Goal: Information Seeking & Learning: Find contact information

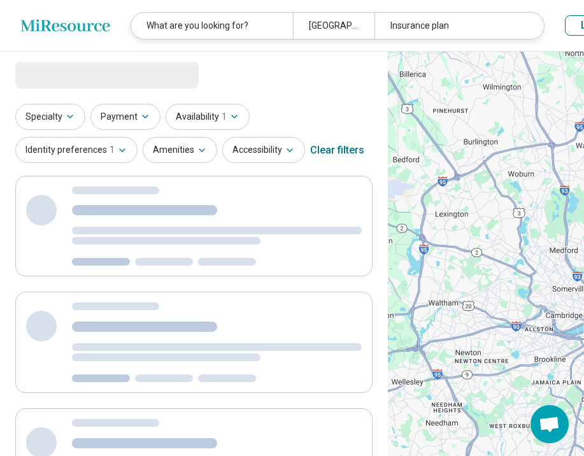
select select "***"
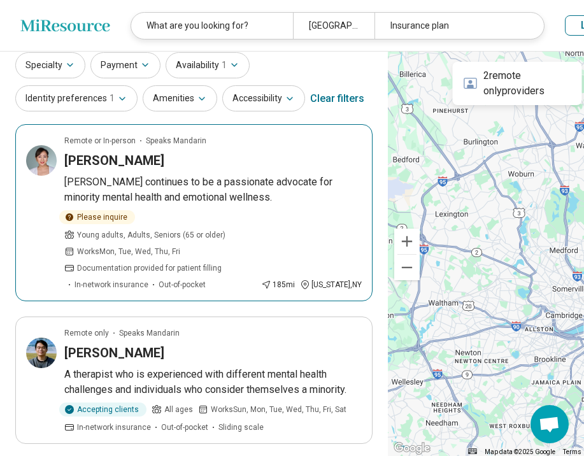
scroll to position [50, 0]
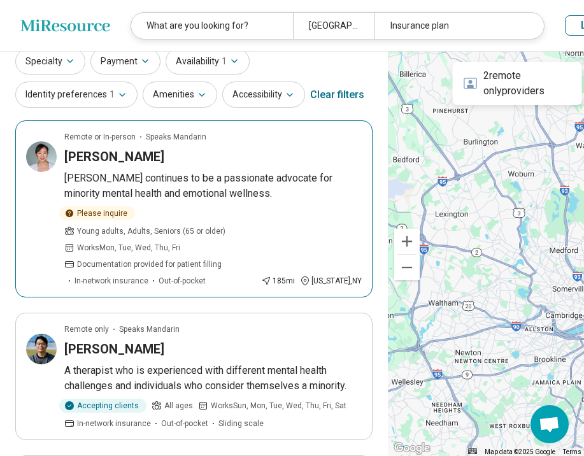
click at [237, 166] on div "[PERSON_NAME]" at bounding box center [213, 157] width 298 height 18
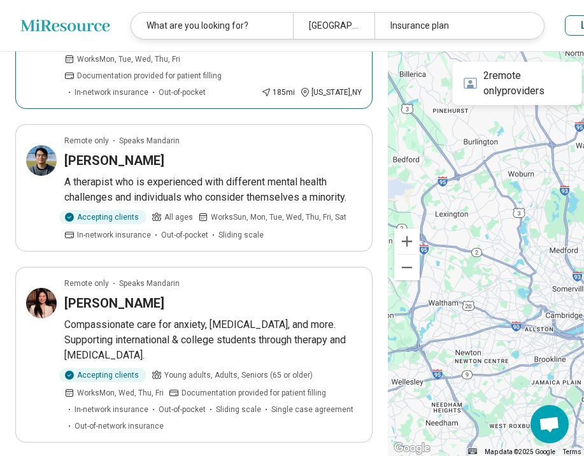
scroll to position [254, 0]
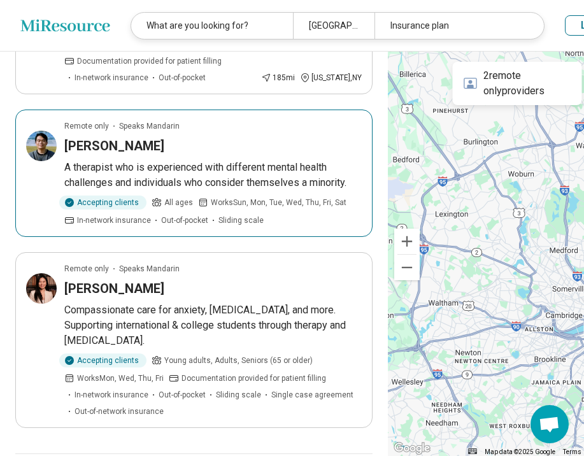
click at [129, 191] on p "A therapist who is experienced with different mental health challenges and indi…" at bounding box center [213, 175] width 298 height 31
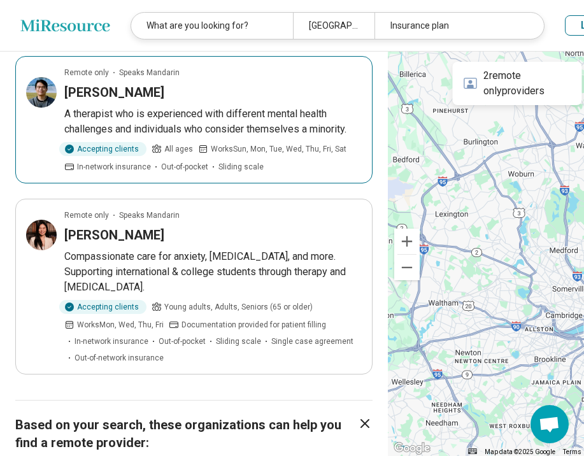
scroll to position [317, 0]
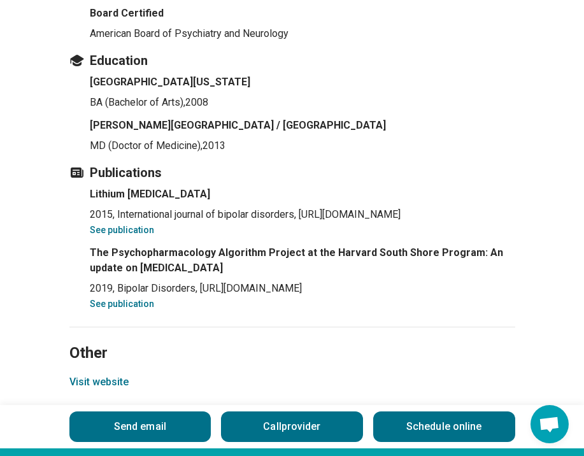
scroll to position [1915, 0]
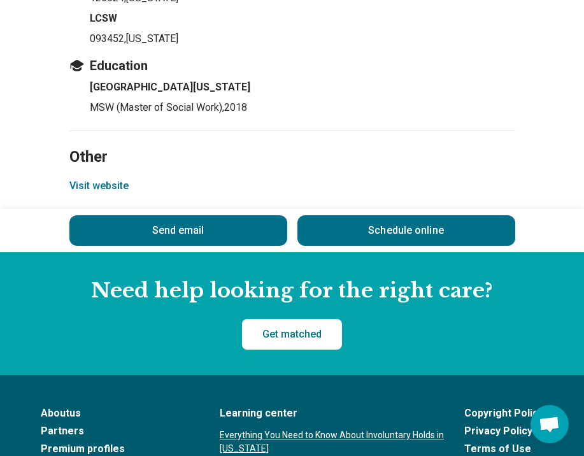
scroll to position [1400, 0]
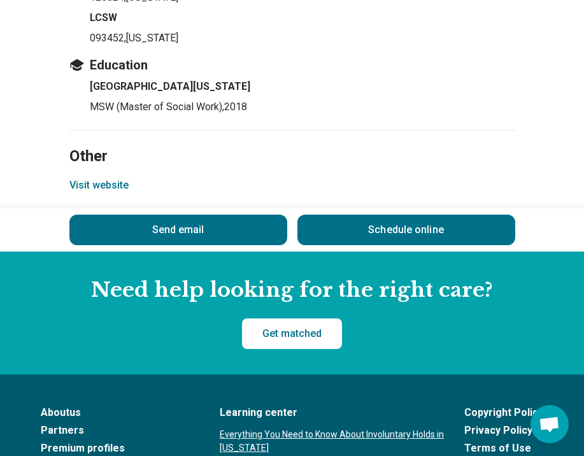
click at [103, 178] on button "Visit website" at bounding box center [98, 185] width 59 height 15
